Goal: Information Seeking & Learning: Stay updated

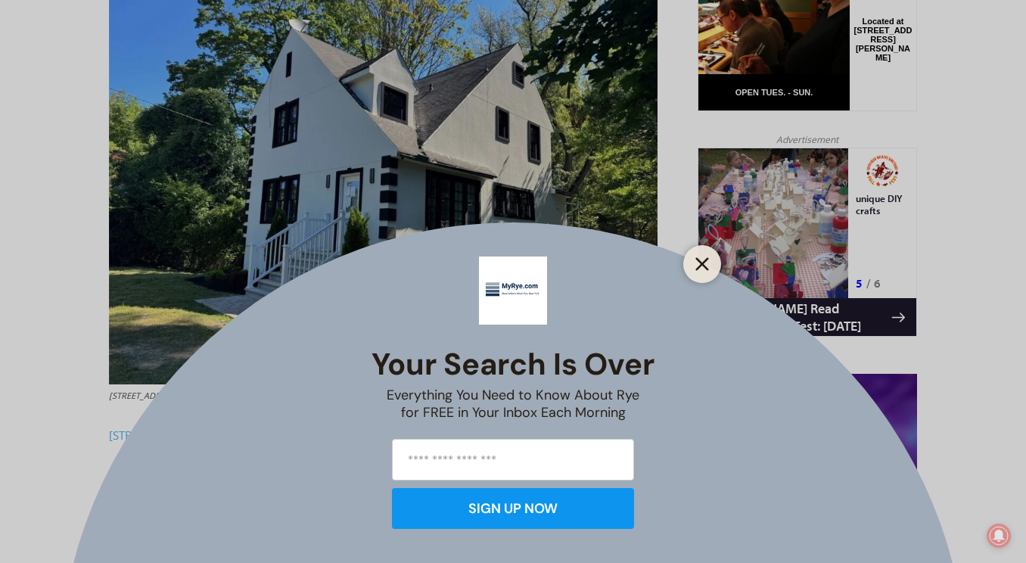
click at [701, 262] on line "Close" at bounding box center [702, 264] width 11 height 11
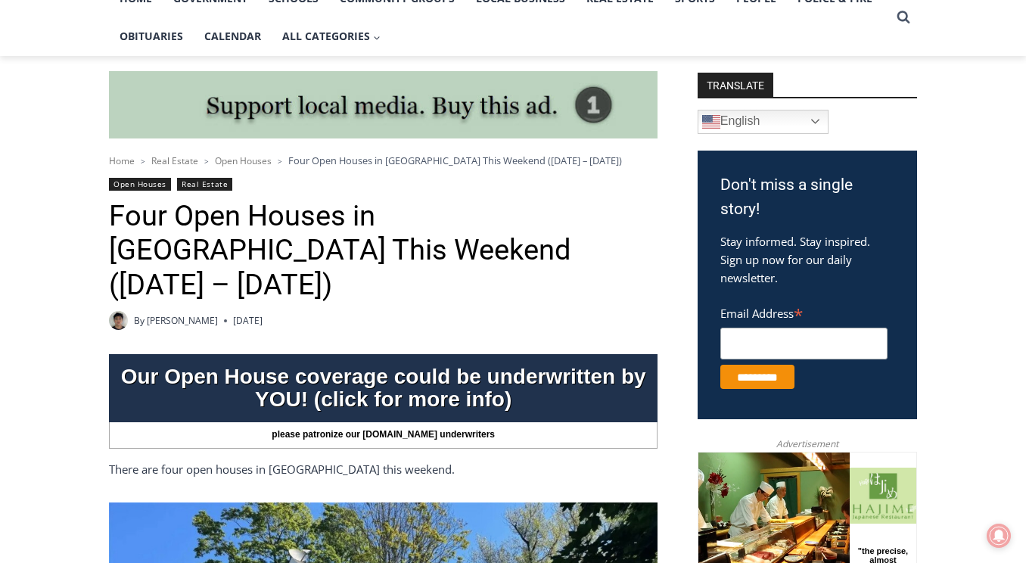
scroll to position [121, 0]
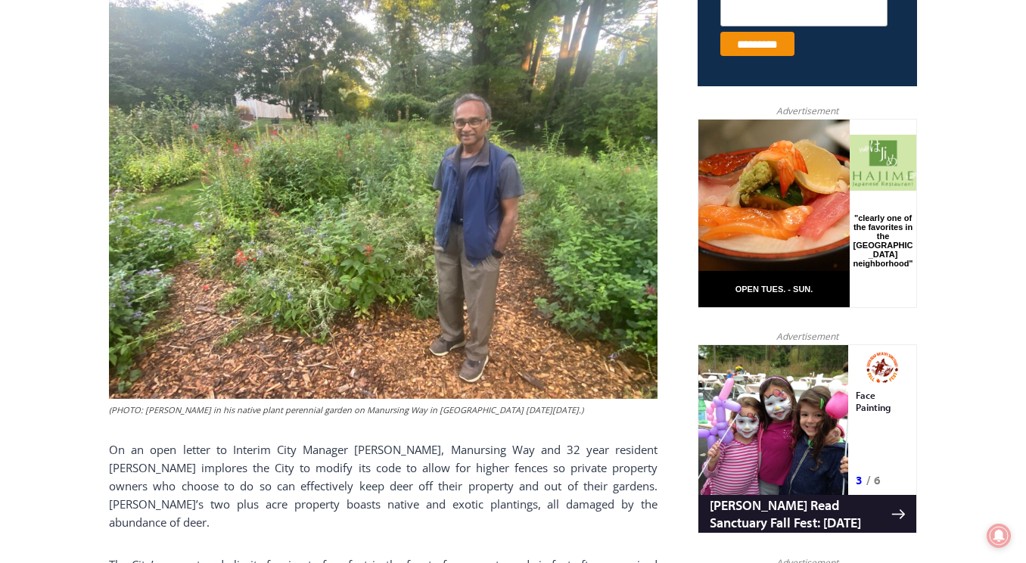
scroll to position [757, 0]
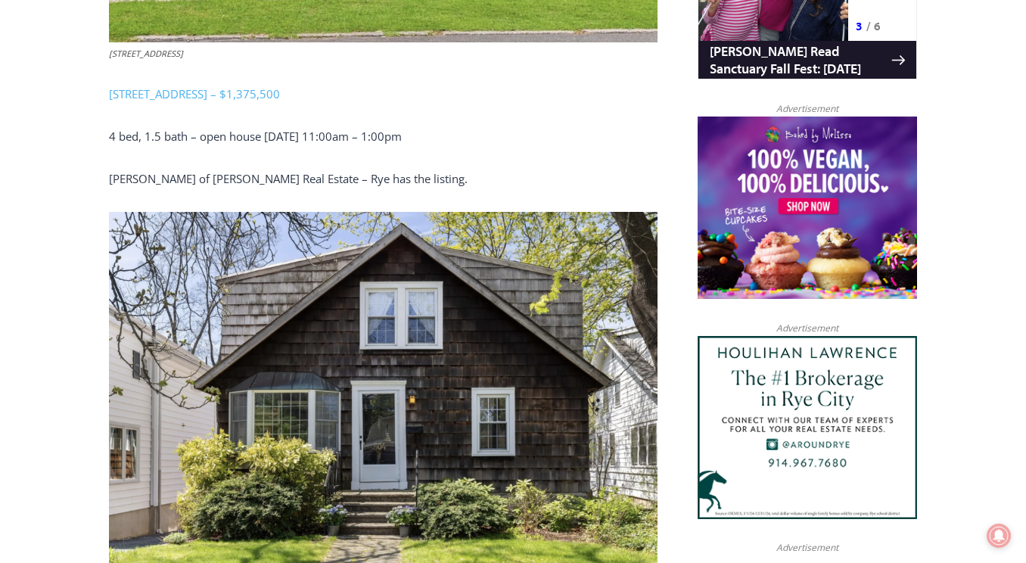
scroll to position [1286, 0]
